Goal: Transaction & Acquisition: Subscribe to service/newsletter

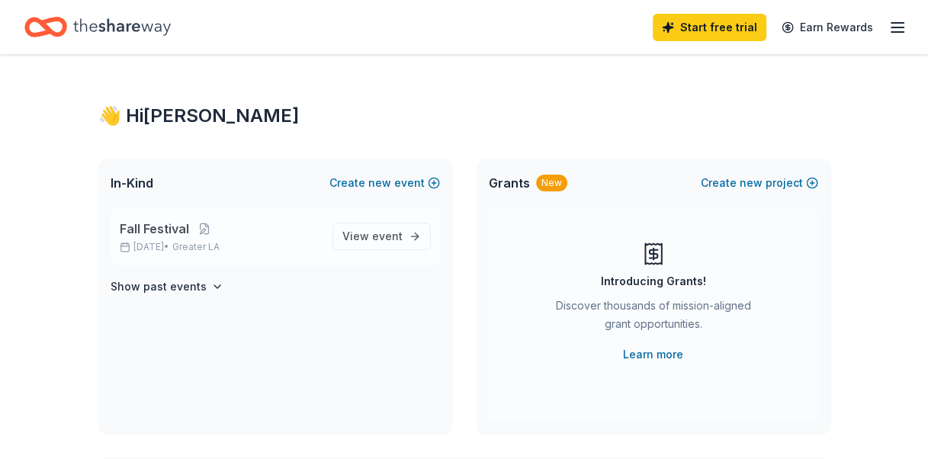
click at [262, 230] on p "Fall Festival" at bounding box center [220, 229] width 201 height 18
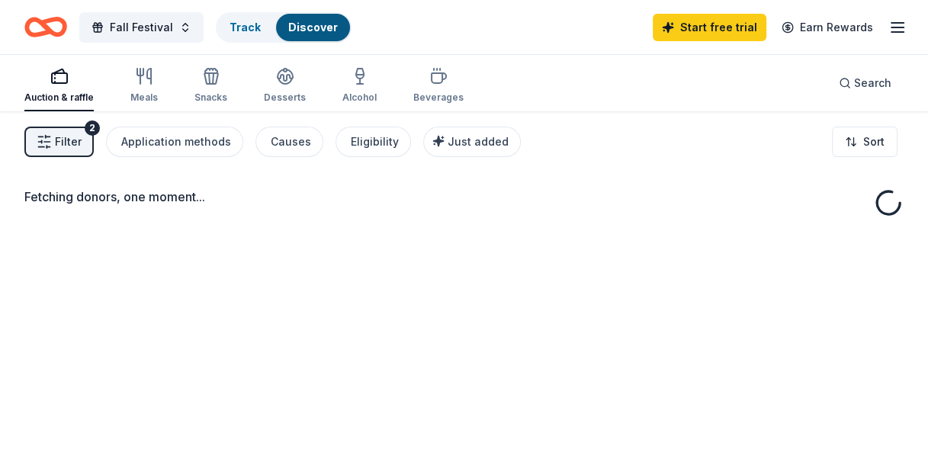
click at [72, 146] on span "Filter" at bounding box center [68, 142] width 27 height 18
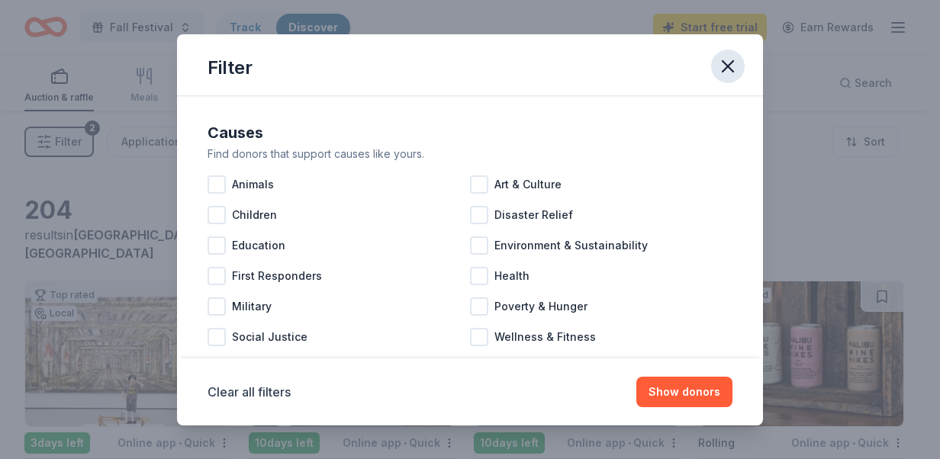
click at [740, 59] on button "button" at bounding box center [728, 67] width 34 height 34
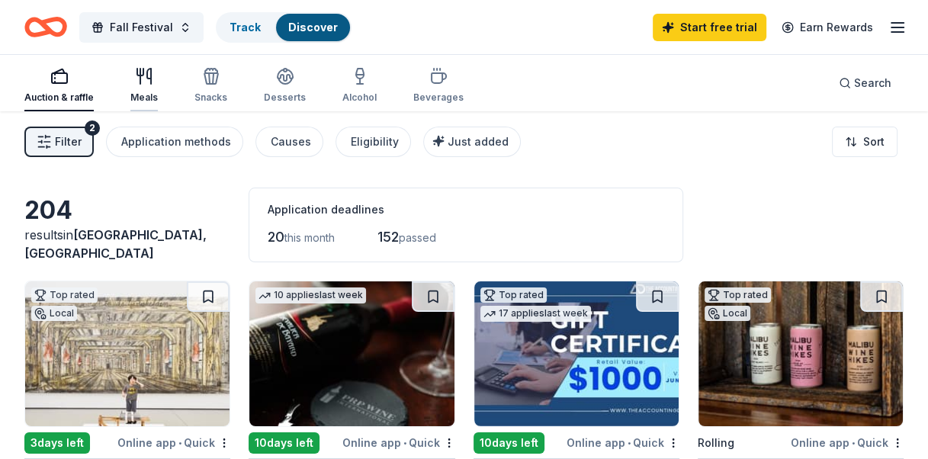
click at [146, 87] on div "Meals" at bounding box center [143, 85] width 27 height 37
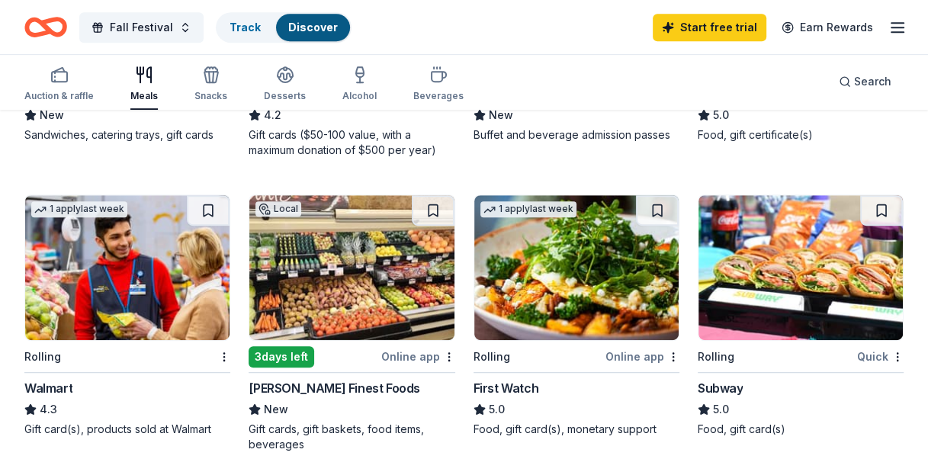
scroll to position [686, 0]
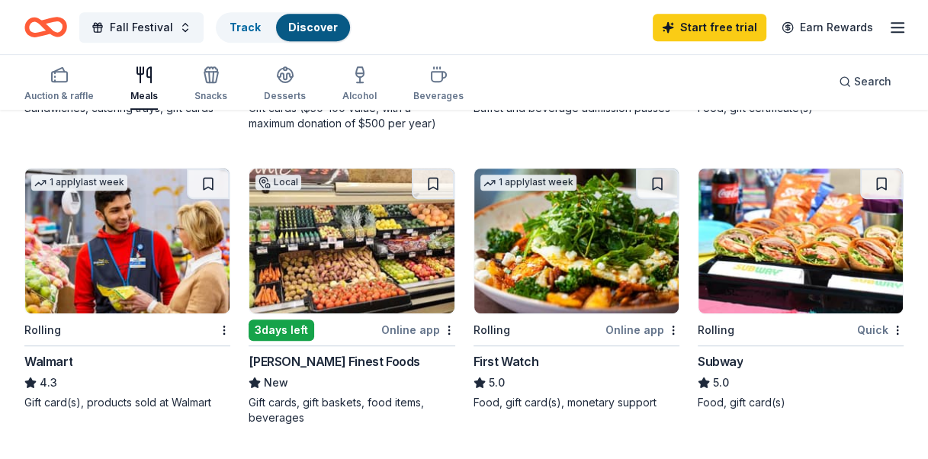
click at [729, 359] on div "Subway" at bounding box center [721, 361] width 46 height 18
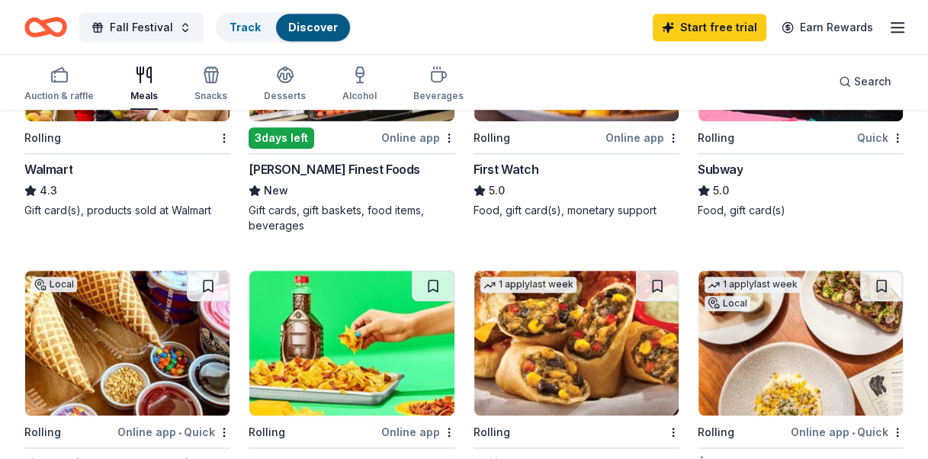
scroll to position [915, 0]
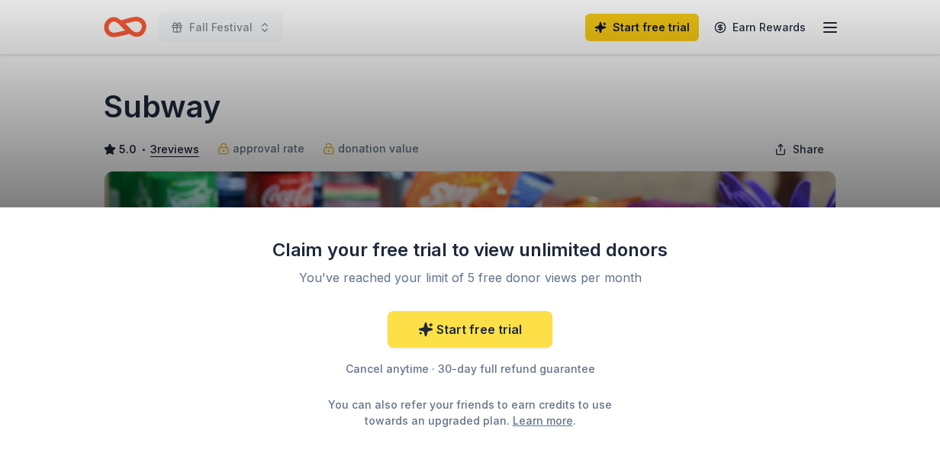
click at [486, 330] on link "Start free trial" at bounding box center [469, 329] width 165 height 37
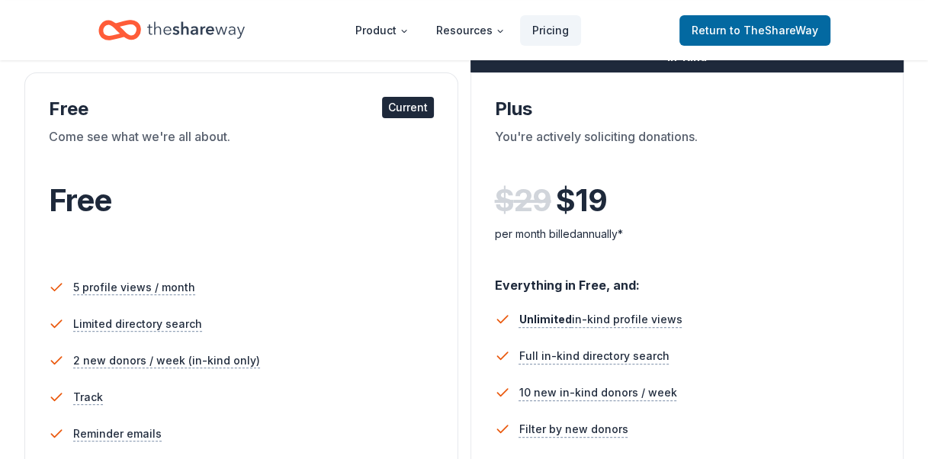
scroll to position [229, 0]
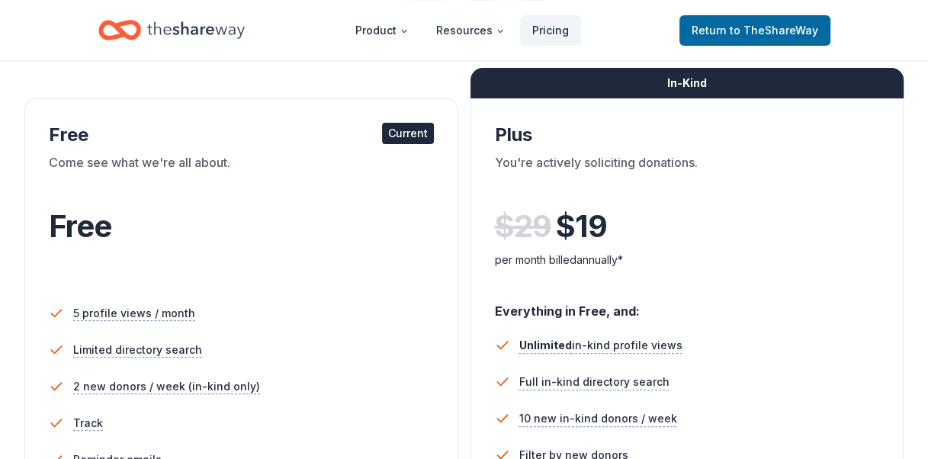
click at [409, 130] on div "Current" at bounding box center [408, 133] width 52 height 21
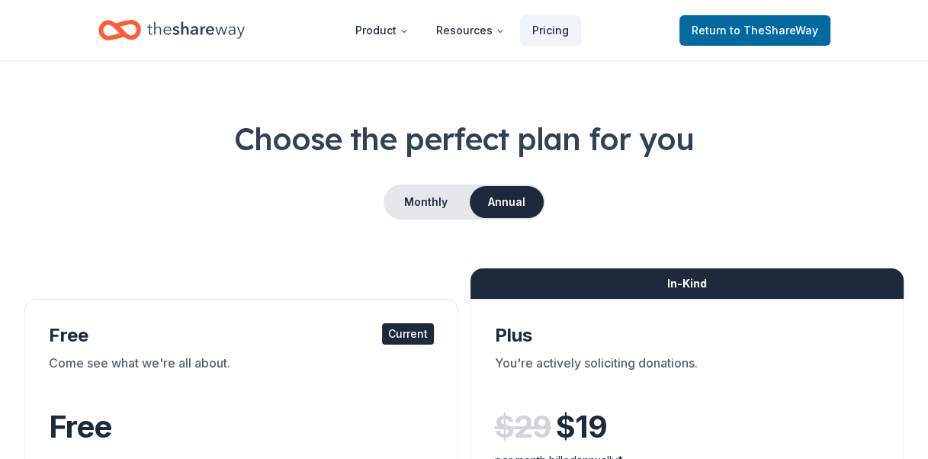
scroll to position [0, 0]
